Goal: Information Seeking & Learning: Learn about a topic

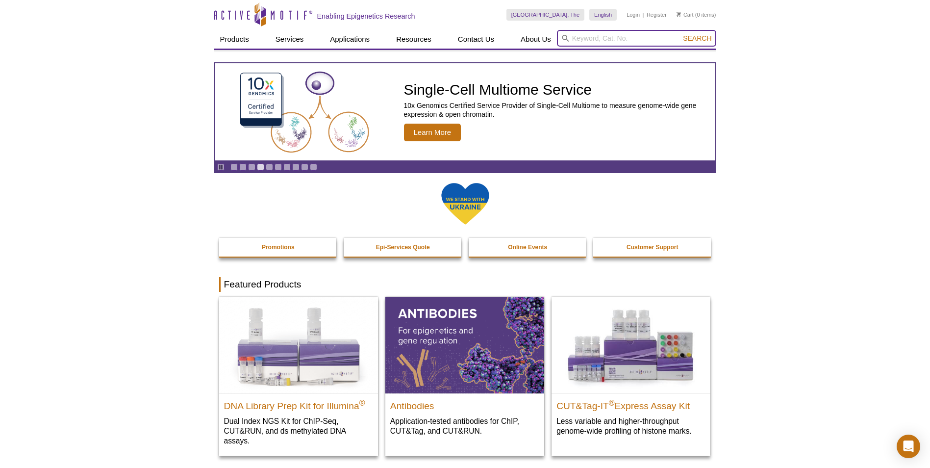
click at [598, 37] on input "search" at bounding box center [636, 38] width 159 height 17
type input "cut&run"
click at [680, 34] on button "Search" at bounding box center [697, 38] width 34 height 9
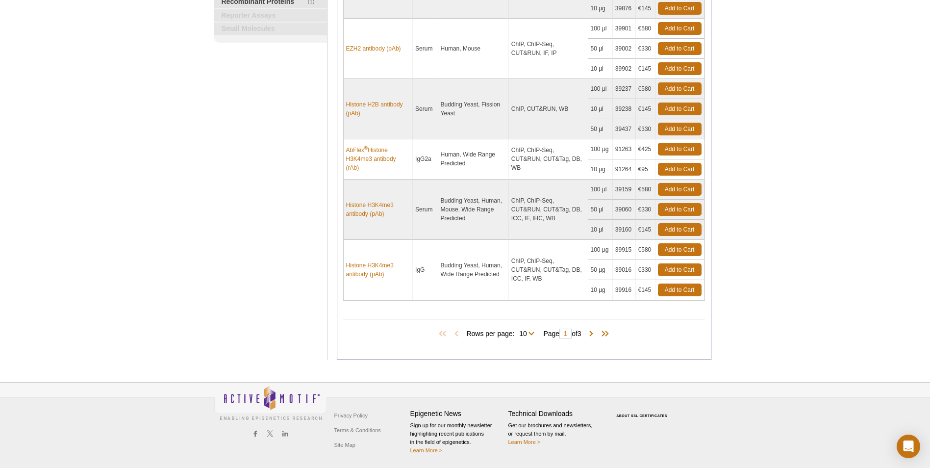
scroll to position [368, 0]
click at [526, 331] on span "Rows per page: 10 All 10" at bounding box center [502, 333] width 72 height 10
click at [527, 334] on select "10 All" at bounding box center [523, 335] width 17 height 9
select select "25"
click at [516, 331] on select "10 All" at bounding box center [523, 335] width 17 height 9
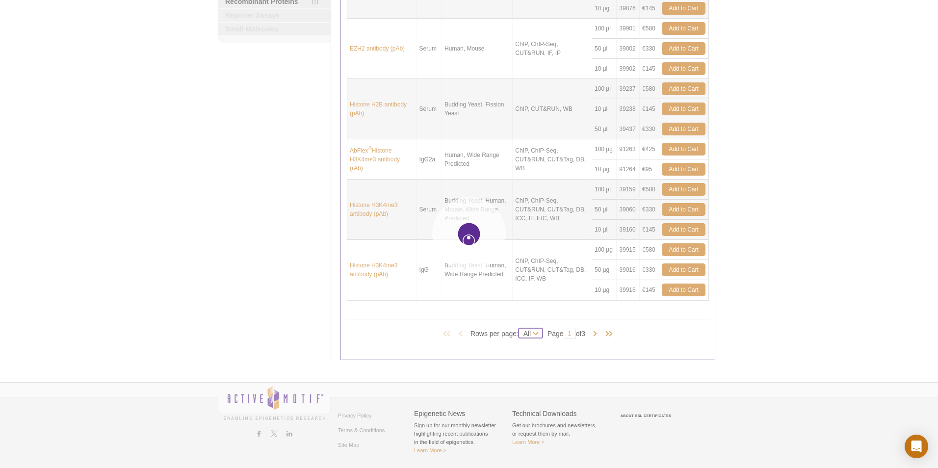
select select "25"
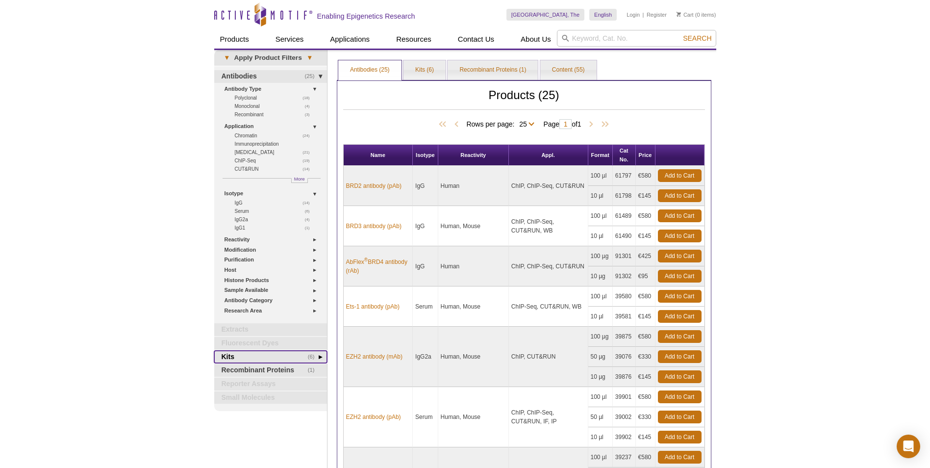
click at [315, 356] on span "(6)" at bounding box center [314, 357] width 12 height 13
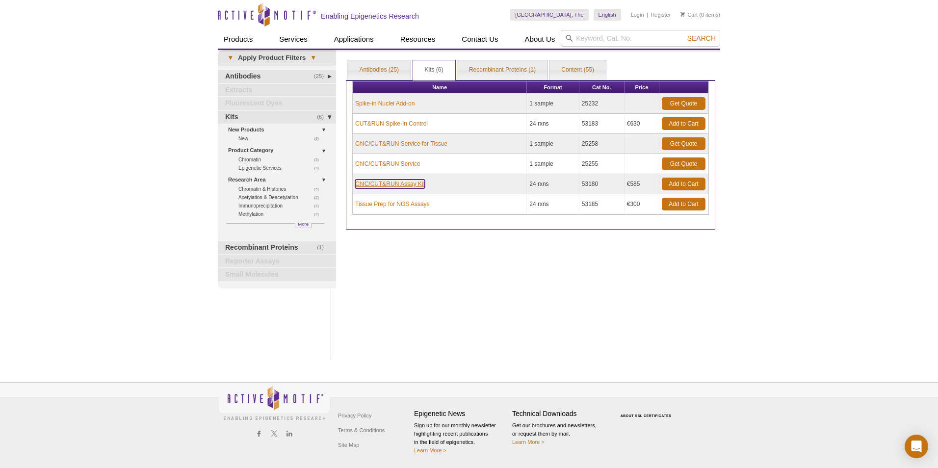
click at [418, 185] on link "ChIC/CUT&RUN Assay Kit" at bounding box center [390, 184] width 70 height 9
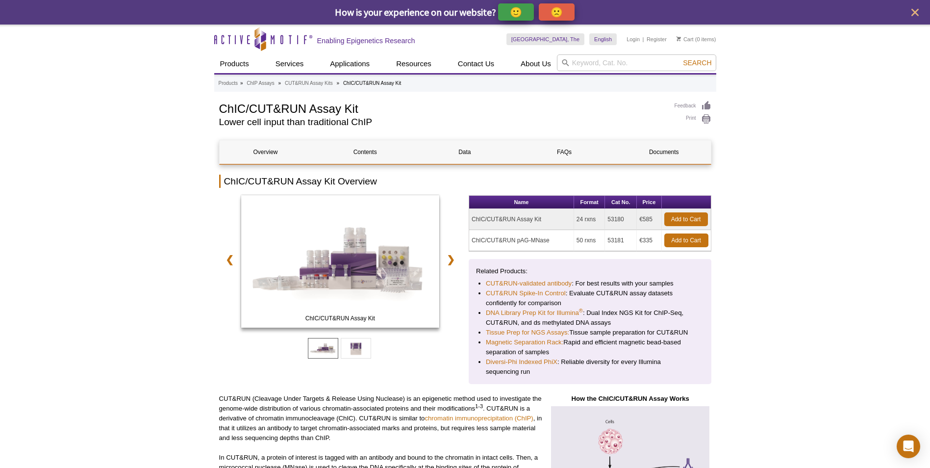
drag, startPoint x: 628, startPoint y: 242, endPoint x: 606, endPoint y: 240, distance: 22.2
click at [606, 240] on td "53181" at bounding box center [621, 240] width 32 height 21
copy td "53181"
